Goal: Transaction & Acquisition: Purchase product/service

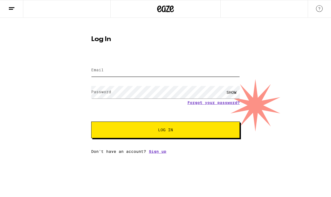
click at [180, 66] on input "Email" at bounding box center [165, 70] width 148 height 12
type input "[PERSON_NAME][EMAIL_ADDRESS][DOMAIN_NAME]"
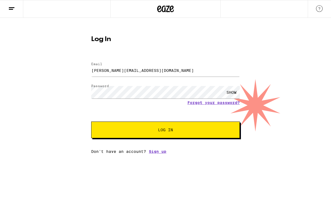
click at [179, 134] on button "Log In" at bounding box center [165, 129] width 148 height 17
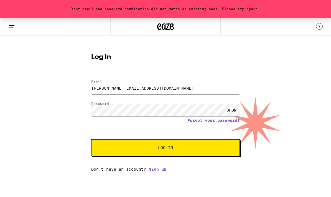
click at [230, 110] on div "SHOW" at bounding box center [231, 110] width 17 height 12
click at [215, 121] on link "Forgot your password?" at bounding box center [213, 120] width 52 height 4
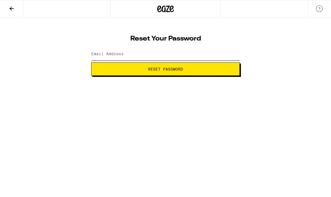
click at [197, 55] on input "Email Address" at bounding box center [165, 54] width 148 height 12
type input "wendy@wendymitchellconsulting.com"
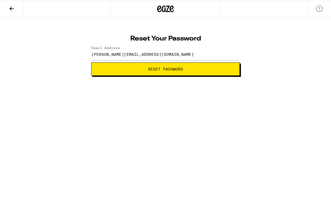
click at [203, 69] on span "Reset Password" at bounding box center [165, 69] width 139 height 4
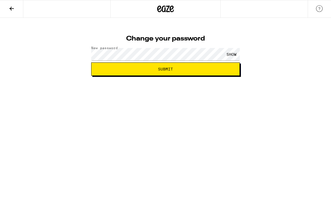
click at [213, 67] on span "Submit" at bounding box center [165, 69] width 139 height 4
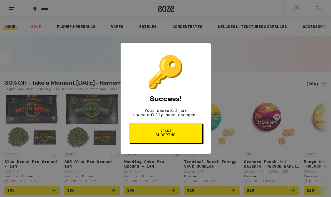
click at [176, 140] on button "Start shopping" at bounding box center [165, 132] width 73 height 20
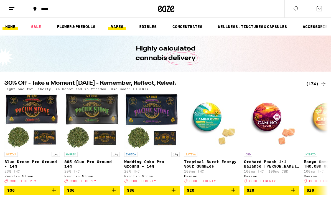
click at [121, 25] on link "VAPES" at bounding box center [117, 26] width 18 height 7
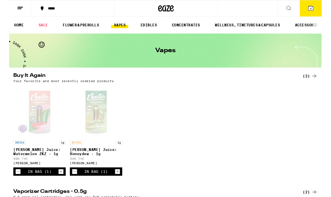
scroll to position [4, 0]
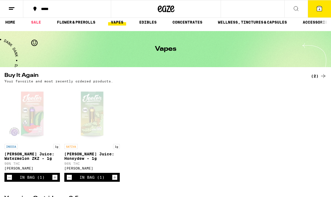
click at [317, 9] on icon at bounding box center [318, 8] width 5 height 5
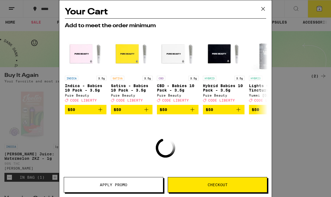
click at [263, 9] on icon at bounding box center [263, 9] width 8 height 8
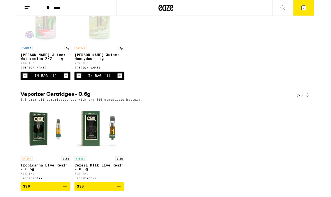
scroll to position [98, 0]
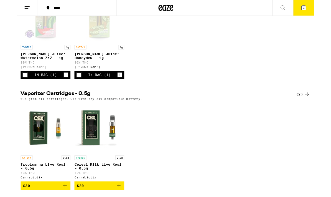
click at [71, 87] on icon "Decrement" at bounding box center [69, 83] width 5 height 7
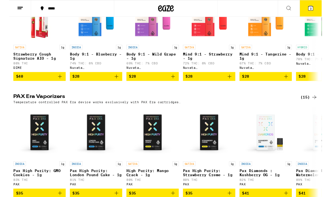
scroll to position [465, 0]
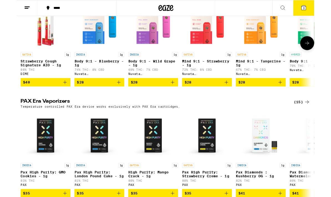
click at [213, 74] on p "Mind 9:1 - Strawberry - 1g" at bounding box center [211, 70] width 55 height 9
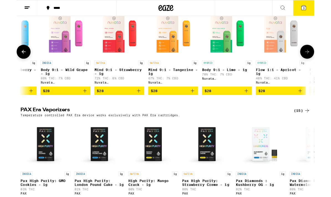
scroll to position [0, 96]
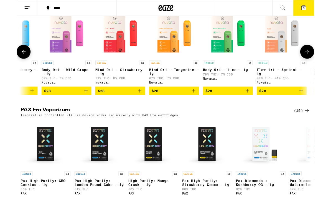
click at [198, 104] on icon "Add to bag" at bounding box center [196, 100] width 7 height 7
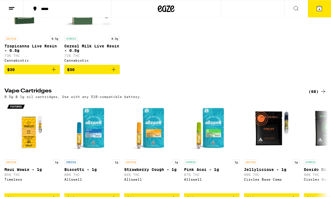
click at [319, 4] on button "4" at bounding box center [318, 8] width 23 height 17
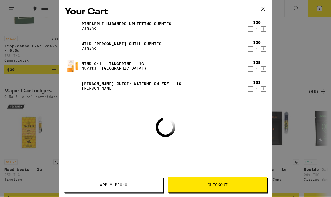
scroll to position [236, 0]
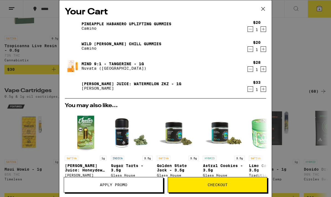
click at [213, 189] on button "Checkout" at bounding box center [216, 185] width 99 height 16
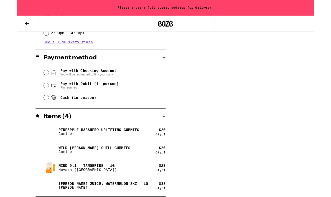
scroll to position [242, 0]
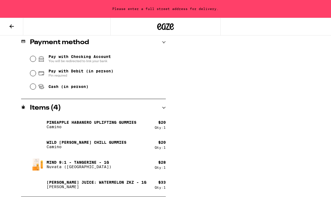
click at [33, 75] on input "Pay with Debit (in person) Pin required" at bounding box center [33, 73] width 6 height 6
radio input "true"
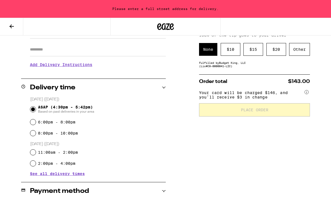
scroll to position [43, 0]
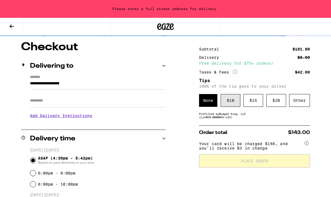
click at [226, 106] on div "$ 10" at bounding box center [230, 100] width 20 height 13
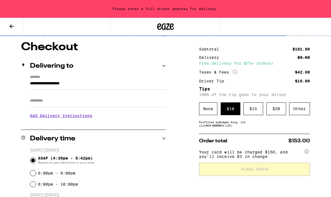
click at [92, 99] on input "Apt/Suite" at bounding box center [98, 100] width 136 height 13
click at [112, 80] on input "**********" at bounding box center [98, 84] width 136 height 9
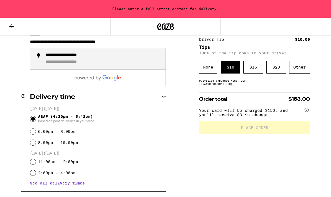
click at [94, 63] on div "**********" at bounding box center [73, 62] width 55 height 5
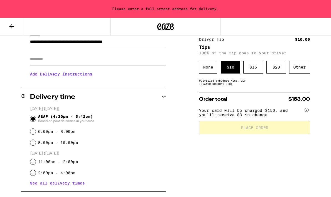
type input "**********"
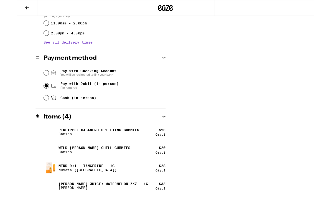
scroll to position [225, 0]
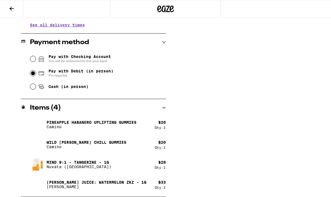
click at [163, 108] on icon at bounding box center [164, 108] width 4 height 2
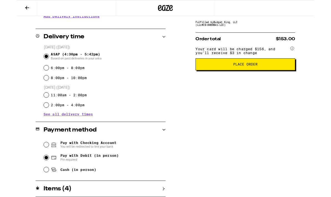
scroll to position [145, 0]
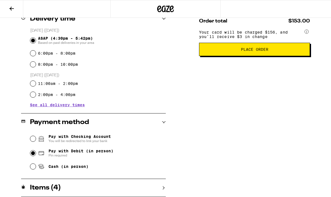
click at [163, 192] on div "Items ( 4 )" at bounding box center [93, 188] width 144 height 18
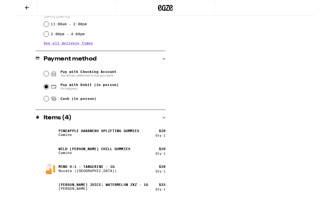
scroll to position [203, 0]
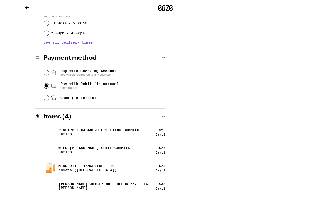
click at [122, 143] on p "Pineapple Habanero Uplifting Gummies" at bounding box center [92, 144] width 90 height 4
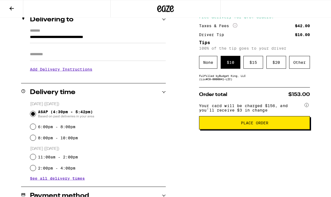
scroll to position [72, 0]
click at [249, 129] on button "Place Order" at bounding box center [254, 122] width 111 height 13
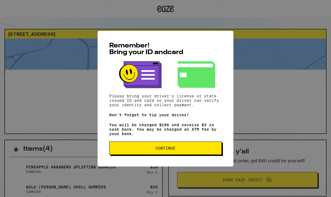
click at [175, 150] on span "Continue" at bounding box center [165, 148] width 20 height 4
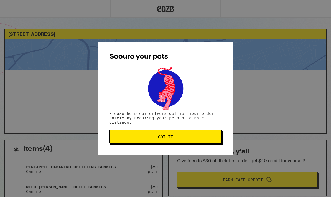
click at [188, 138] on span "Got it" at bounding box center [165, 137] width 103 height 4
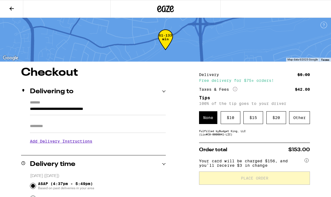
click at [12, 5] on button at bounding box center [11, 8] width 23 height 17
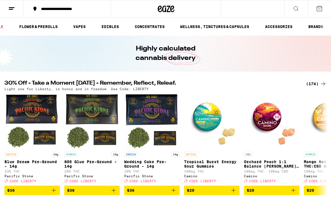
scroll to position [0, 39]
click at [285, 29] on link "ACCESSORIES" at bounding box center [278, 26] width 33 height 7
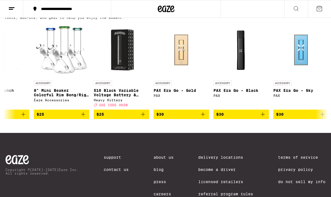
scroll to position [0, 1226]
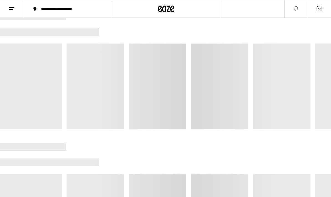
click at [11, 12] on button at bounding box center [11, 8] width 23 height 17
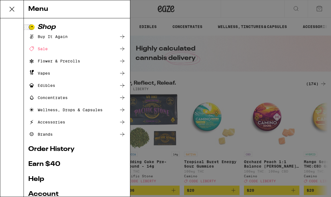
click at [121, 74] on icon at bounding box center [122, 73] width 7 height 7
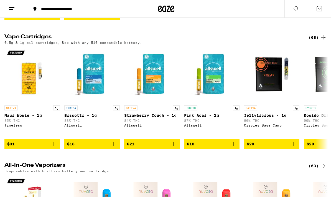
scroll to position [289, 0]
